Goal: Find specific page/section: Find specific page/section

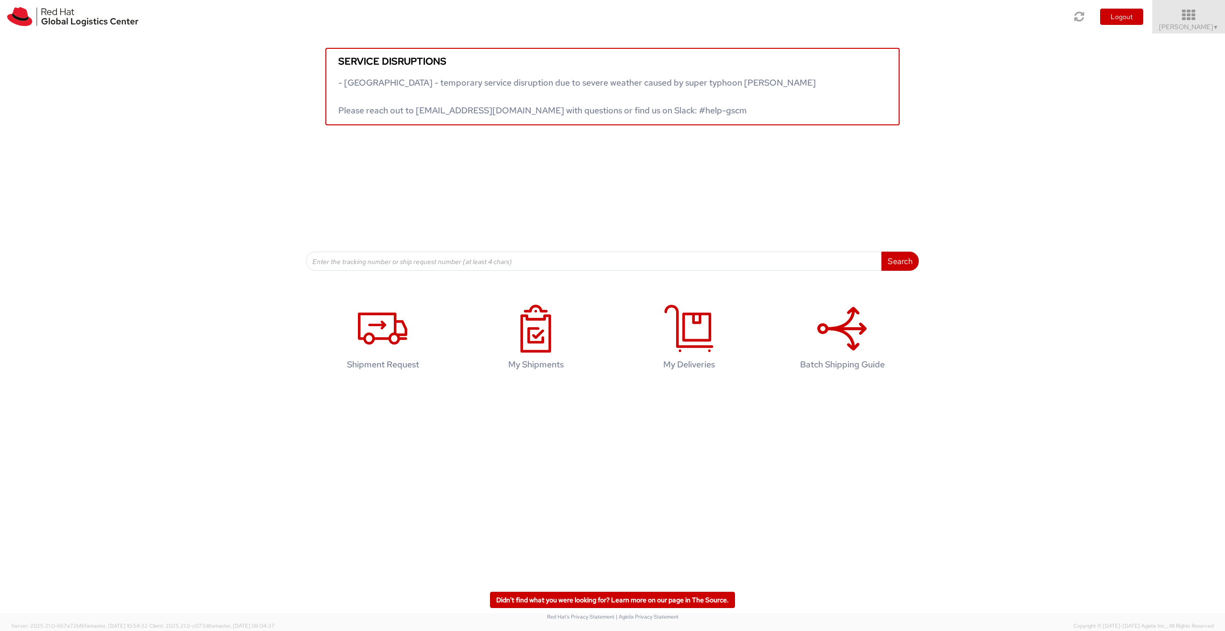
click at [1210, 17] on icon at bounding box center [1189, 15] width 84 height 13
click at [1158, 134] on link "My Deliveries" at bounding box center [1187, 130] width 76 height 21
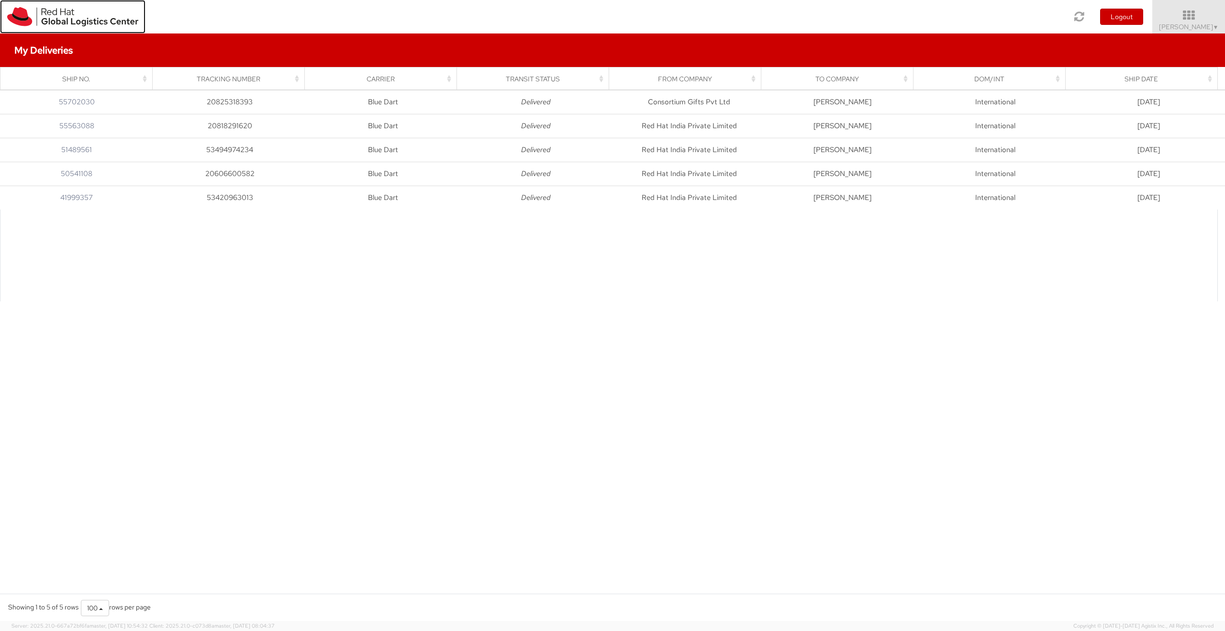
click at [90, 19] on img at bounding box center [72, 16] width 131 height 19
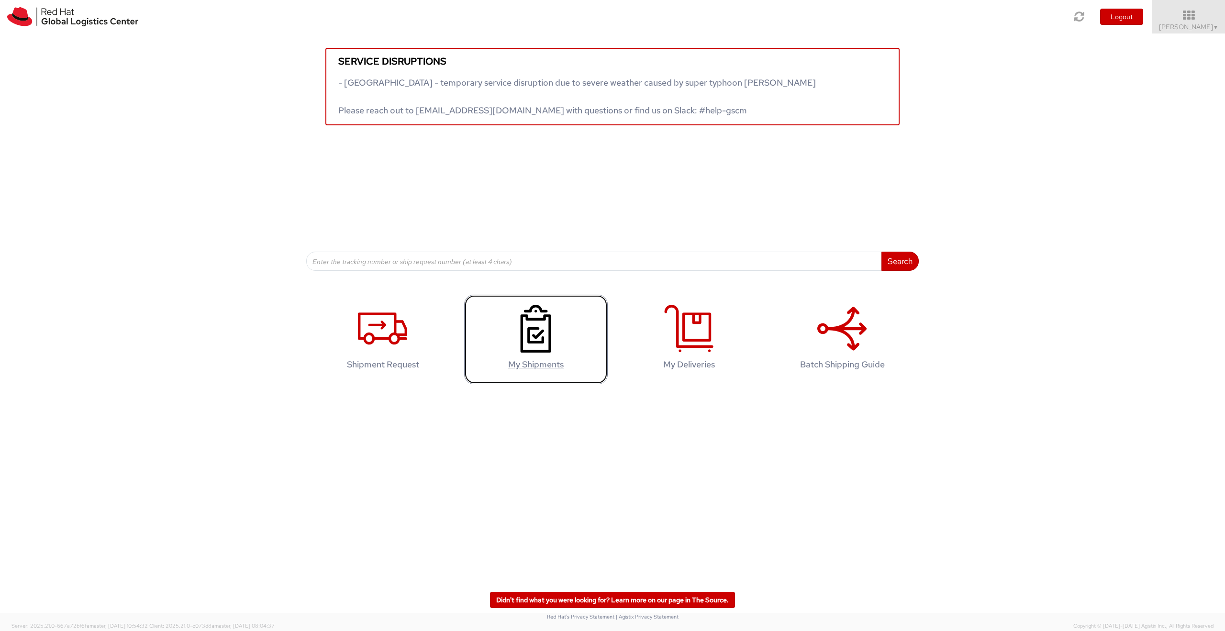
click at [524, 342] on icon at bounding box center [535, 329] width 49 height 48
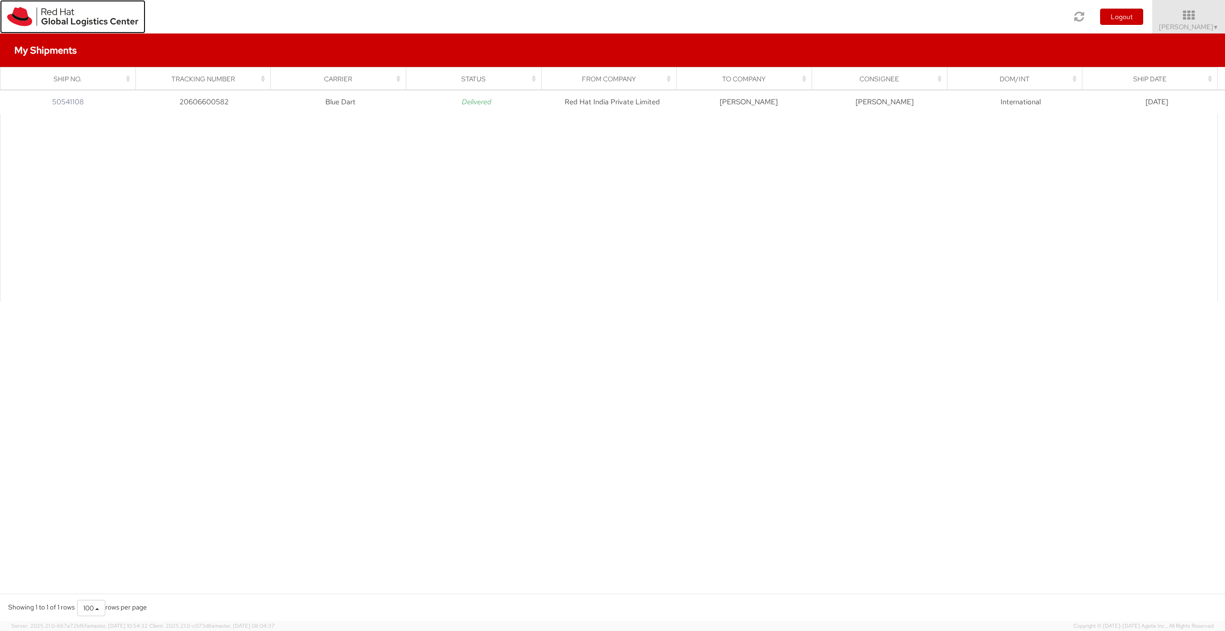
click at [52, 20] on img at bounding box center [72, 16] width 131 height 19
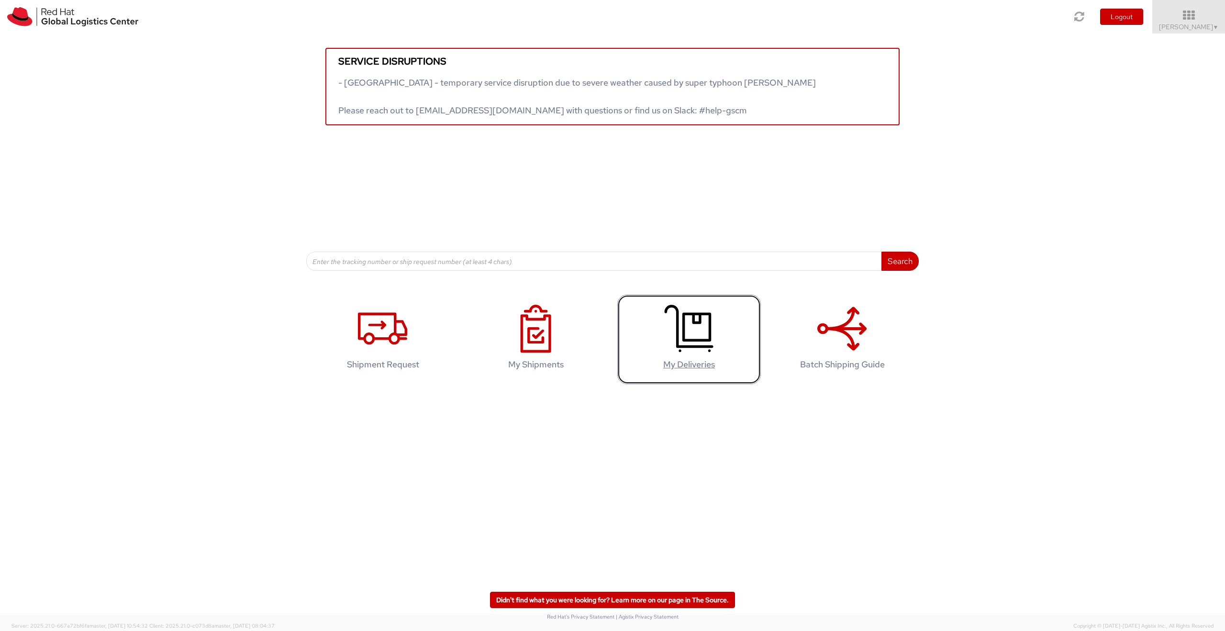
click at [722, 357] on link "My Deliveries" at bounding box center [689, 339] width 144 height 89
